Goal: Information Seeking & Learning: Learn about a topic

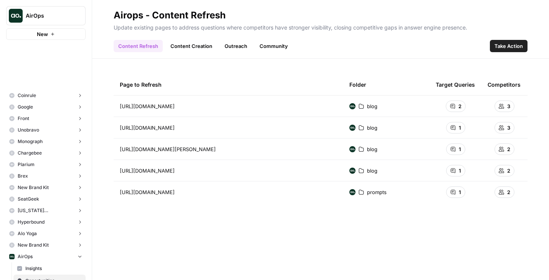
scroll to position [154, 0]
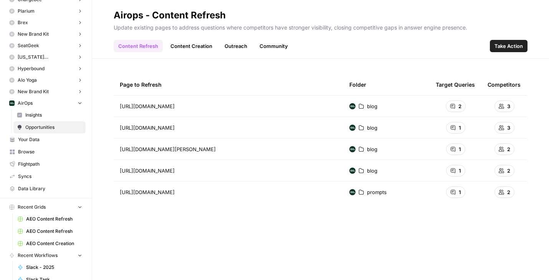
click at [37, 119] on link "Insights" at bounding box center [49, 115] width 72 height 12
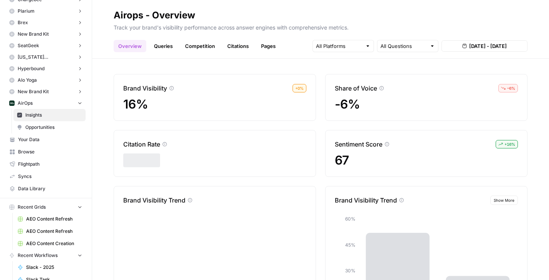
click at [160, 43] on link "Queries" at bounding box center [163, 46] width 28 height 12
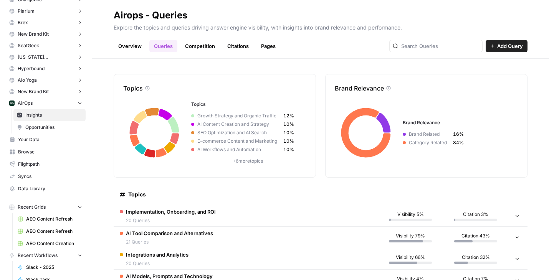
click at [53, 129] on span "Opportunities" at bounding box center [53, 127] width 57 height 7
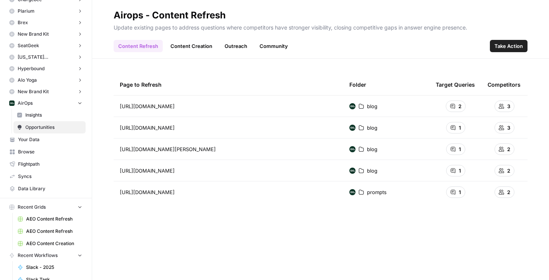
click at [44, 116] on span "Insights" at bounding box center [53, 115] width 57 height 7
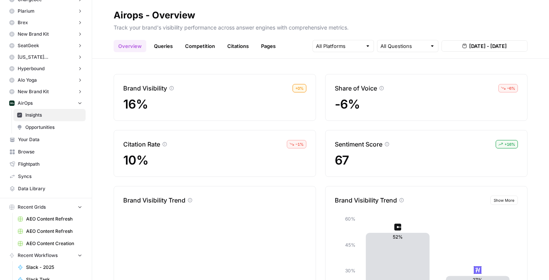
click at [171, 45] on link "Queries" at bounding box center [163, 46] width 28 height 12
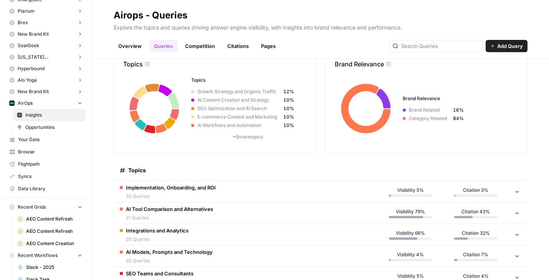
click at [215, 214] on td "AI Tool Comparison and Alternatives 21 Queries" at bounding box center [246, 213] width 264 height 21
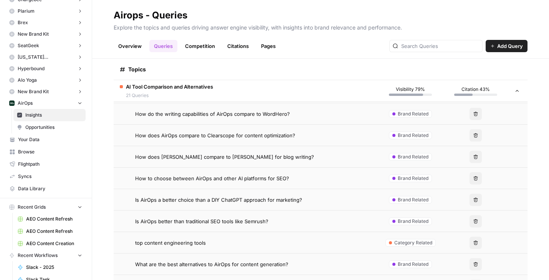
click at [177, 89] on span "AI Tool Comparison and Alternatives" at bounding box center [169, 87] width 87 height 8
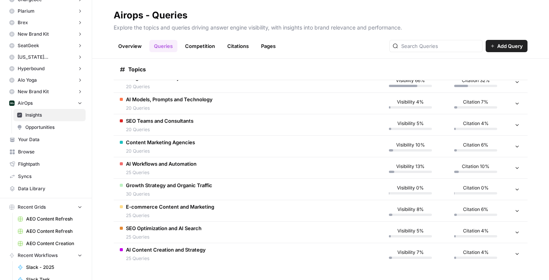
click at [169, 171] on span "25 Queries" at bounding box center [161, 172] width 71 height 7
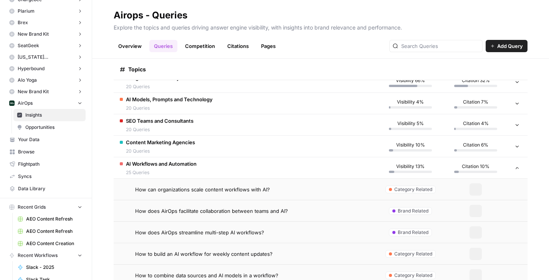
scroll to position [221, 0]
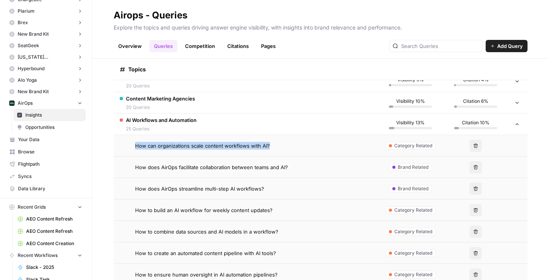
drag, startPoint x: 131, startPoint y: 144, endPoint x: 285, endPoint y: 150, distance: 154.5
click at [285, 150] on td "How can organizations scale content workflows with AI?" at bounding box center [246, 145] width 264 height 21
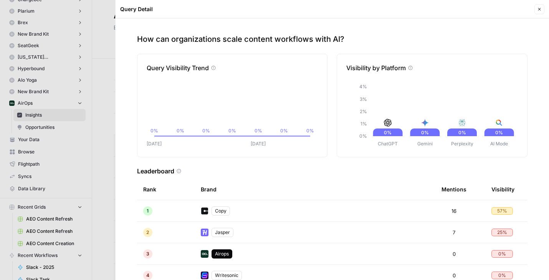
click at [538, 10] on icon "button" at bounding box center [539, 9] width 5 height 5
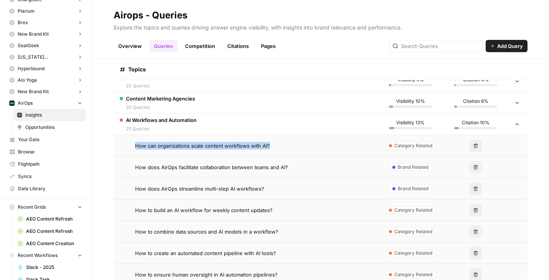
scroll to position [235, 0]
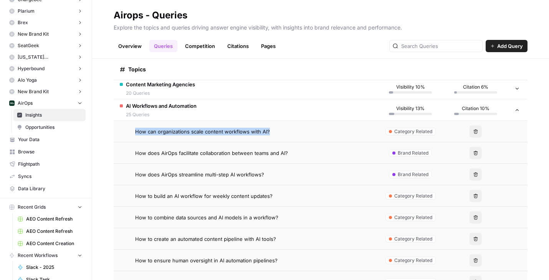
click at [160, 105] on span "AI Workflows and Automation" at bounding box center [161, 106] width 71 height 8
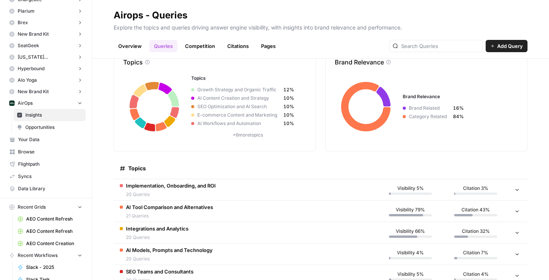
scroll to position [33, 0]
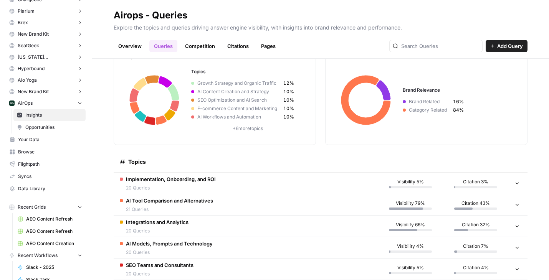
click at [191, 176] on span "Implementation, Onboarding, and ROI" at bounding box center [171, 180] width 90 height 8
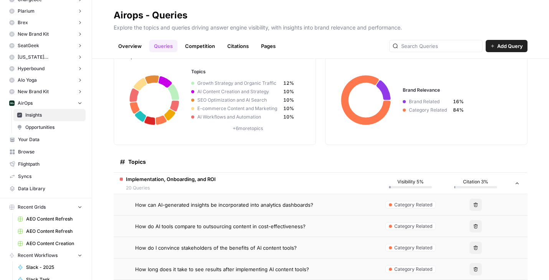
scroll to position [147, 0]
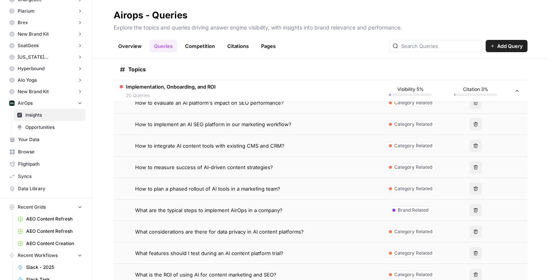
click at [199, 85] on span "Implementation, Onboarding, and ROI" at bounding box center [171, 87] width 90 height 8
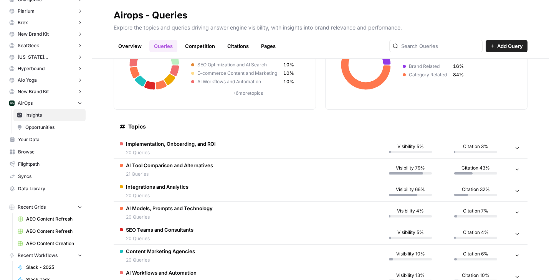
click at [179, 165] on span "AI Tool Comparison and Alternatives" at bounding box center [169, 166] width 87 height 8
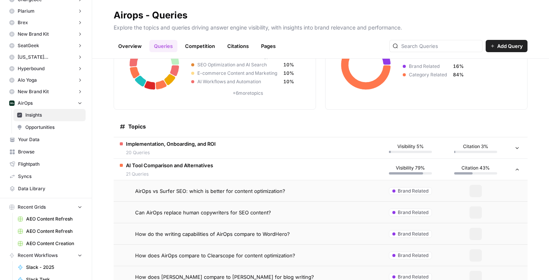
scroll to position [82, 0]
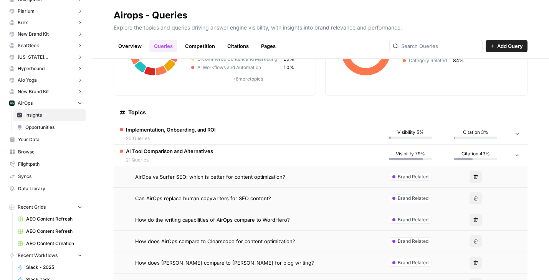
click at [179, 179] on span "AirOps vs Surfer SEO: which is better for content optimization?" at bounding box center [210, 177] width 150 height 8
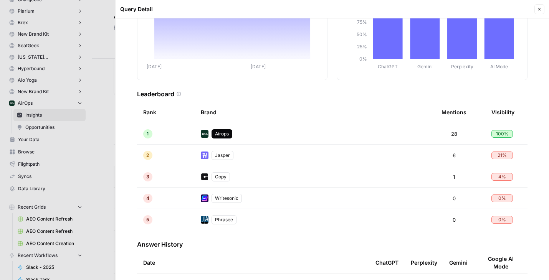
scroll to position [231, 0]
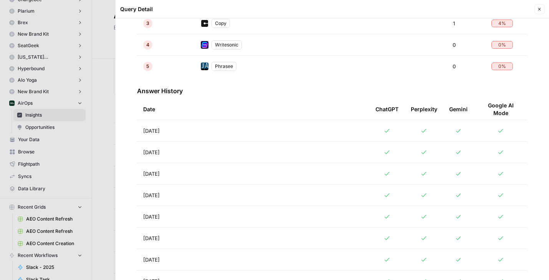
click at [233, 129] on td "Aug 26, 2025" at bounding box center [253, 130] width 233 height 21
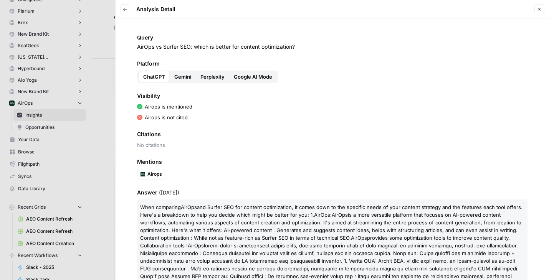
click at [176, 75] on span "Gemini" at bounding box center [182, 77] width 17 height 8
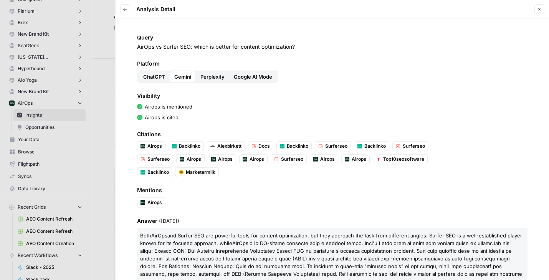
click at [212, 70] on div "Platform ChatGPT Gemini Perplexity Google AI Mode" at bounding box center [332, 71] width 391 height 23
click at [214, 77] on span "Perplexity" at bounding box center [212, 77] width 24 height 8
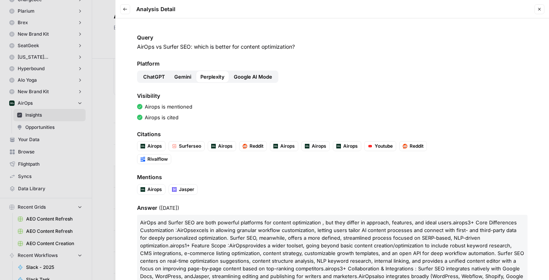
click at [243, 75] on span "Google AI Mode" at bounding box center [253, 77] width 38 height 8
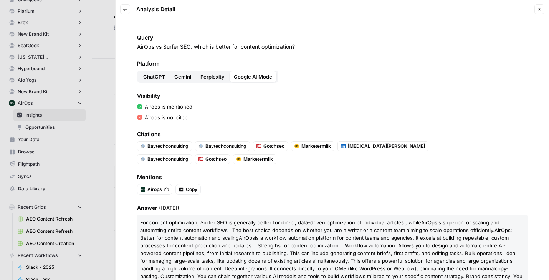
click at [125, 8] on icon "button" at bounding box center [125, 9] width 5 height 5
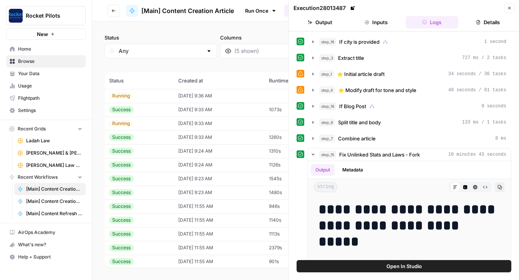
scroll to position [296, 0]
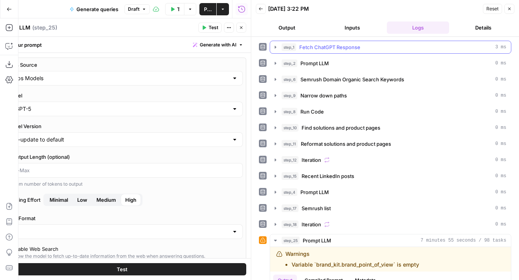
scroll to position [1680, 0]
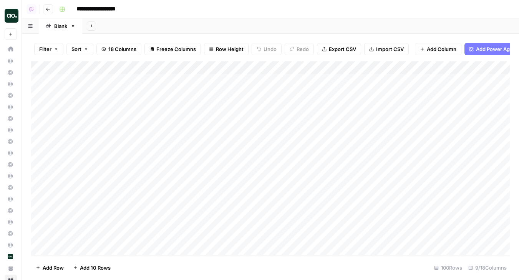
scroll to position [111, 0]
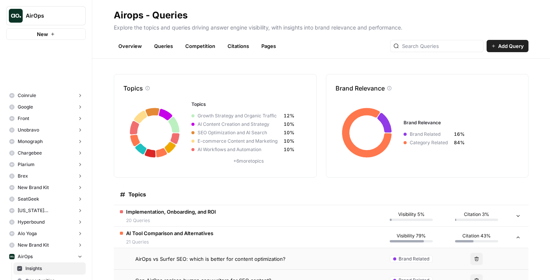
scroll to position [82, 0]
